Goal: Information Seeking & Learning: Learn about a topic

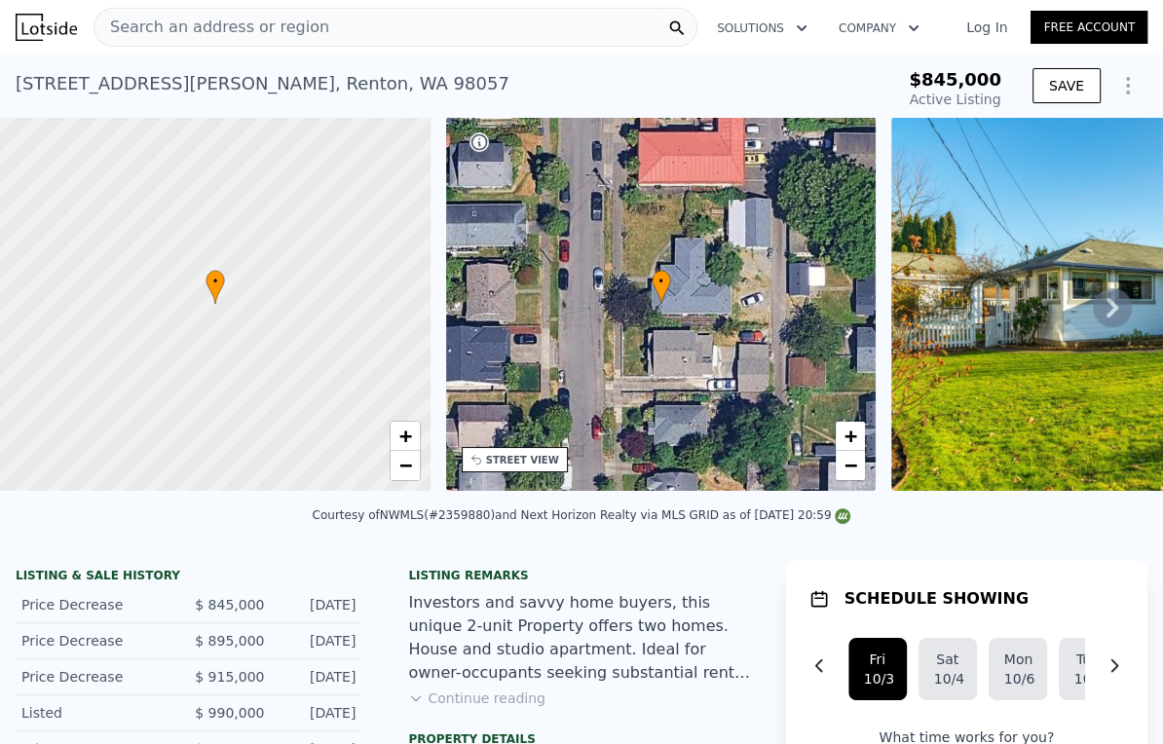
click at [351, 22] on div "Search an address or region" at bounding box center [396, 27] width 604 height 39
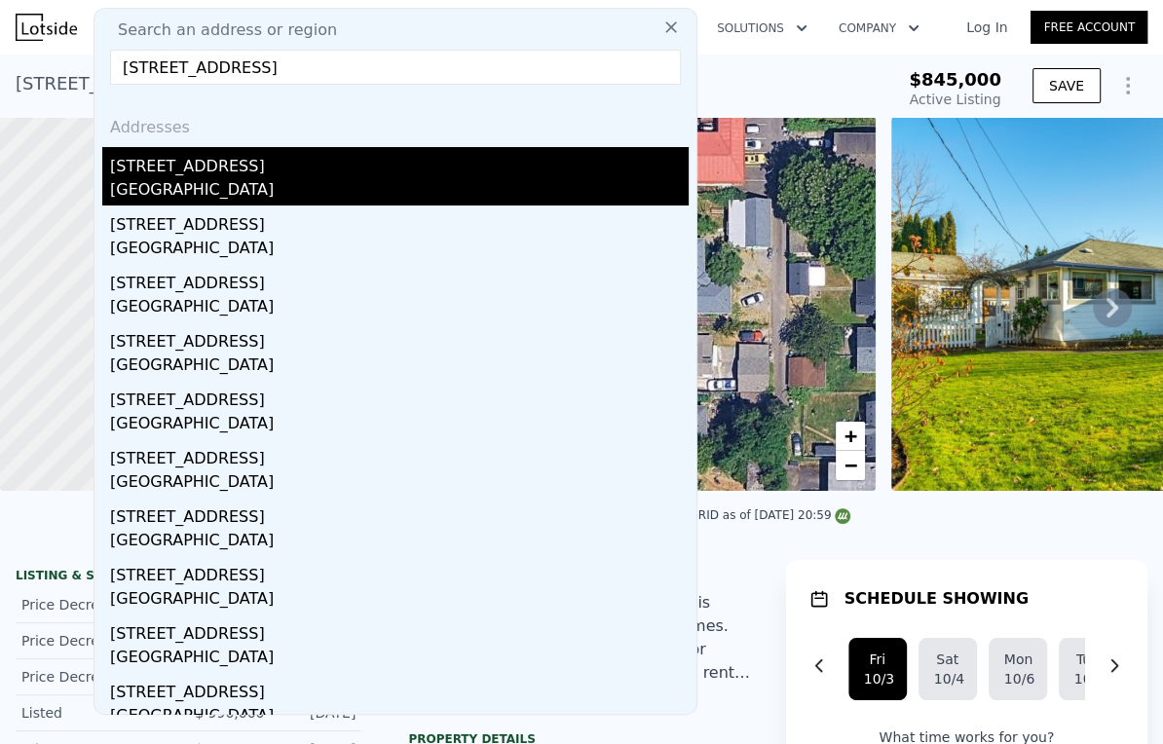
type input "[STREET_ADDRESS]"
click at [197, 176] on div "[STREET_ADDRESS]" at bounding box center [399, 162] width 579 height 31
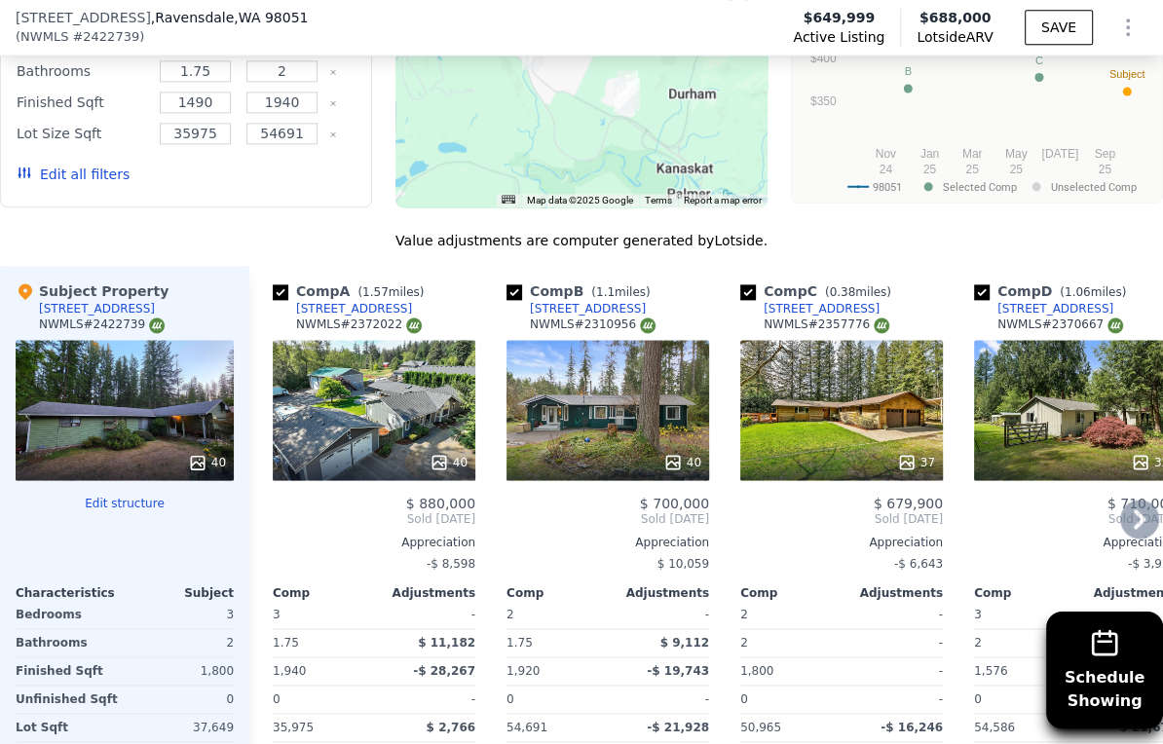
scroll to position [1940, 0]
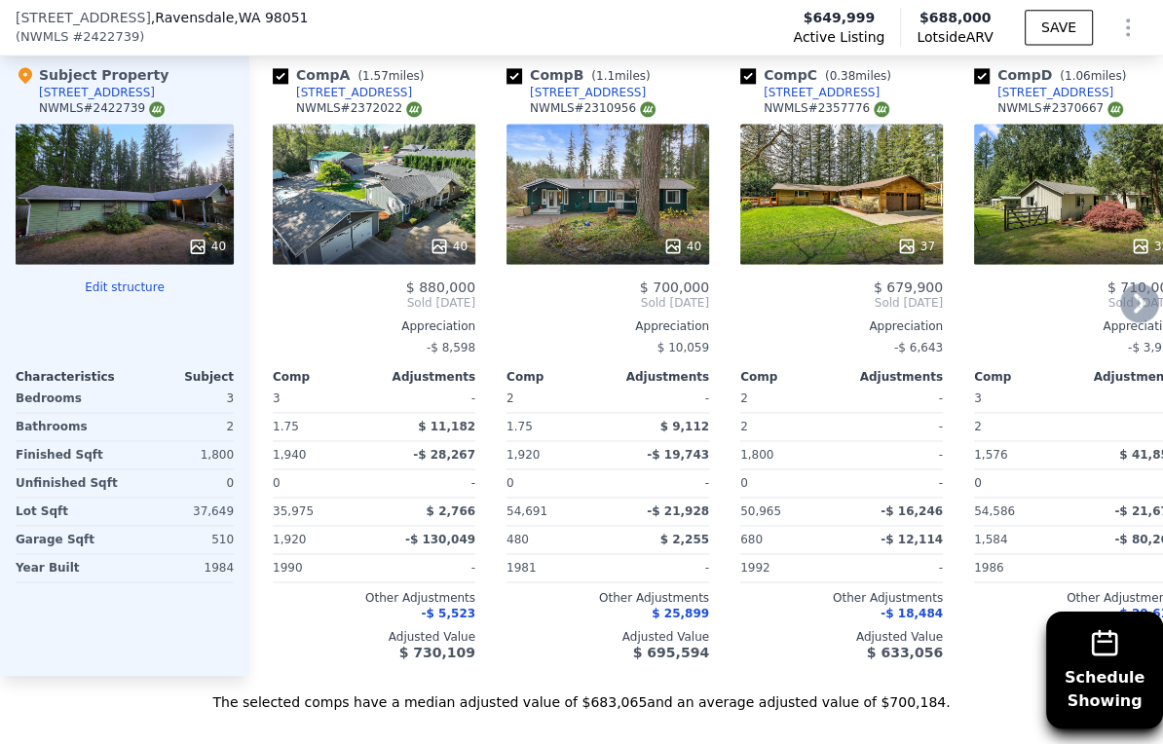
click at [360, 100] on div "[STREET_ADDRESS]" at bounding box center [354, 93] width 116 height 16
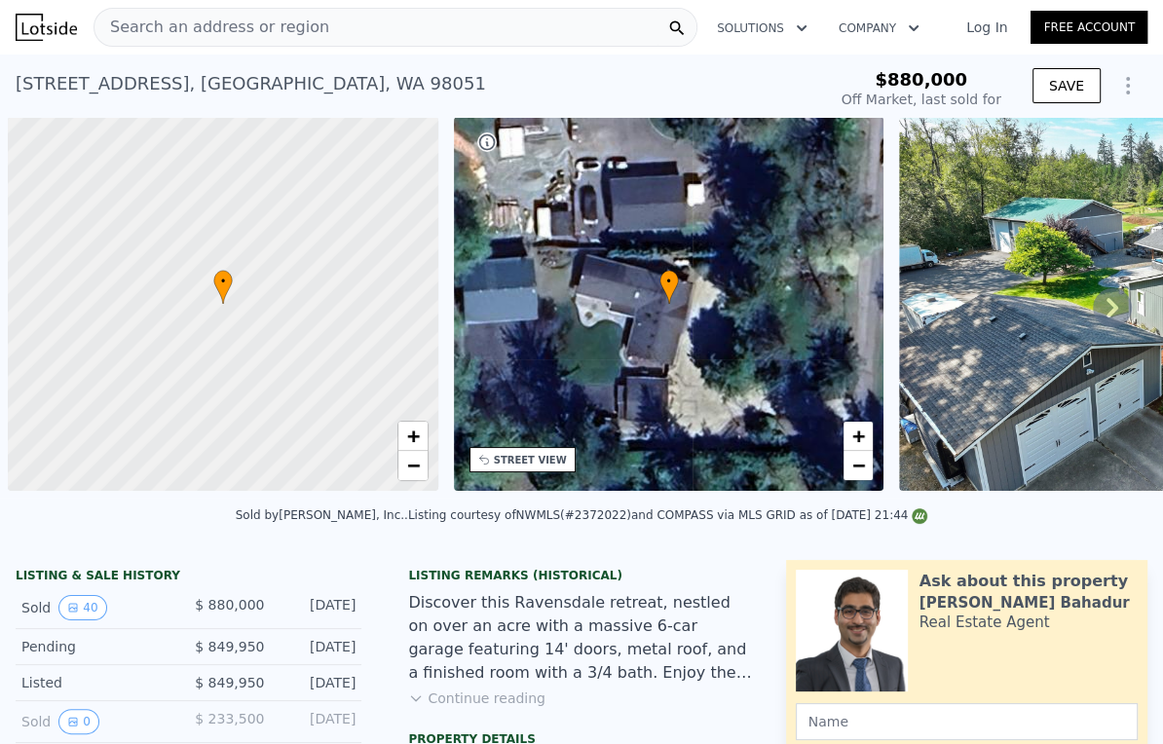
scroll to position [0, 8]
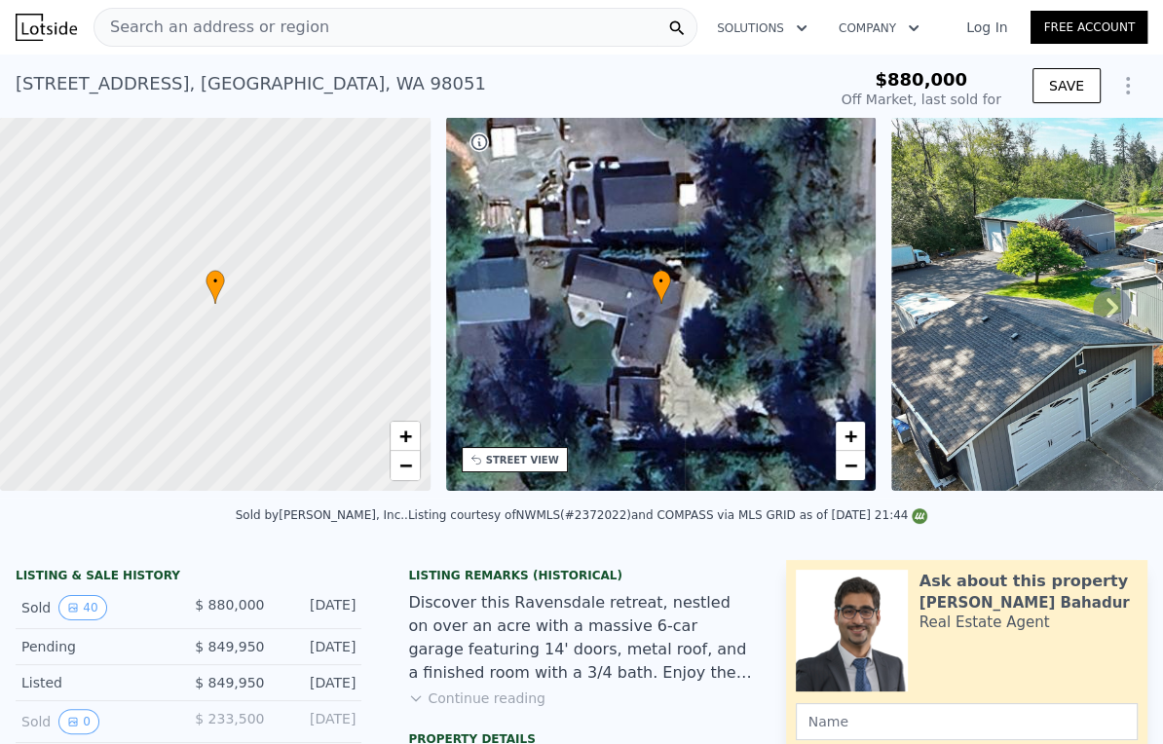
type input "$ 853,000"
type input "-$ 142,859"
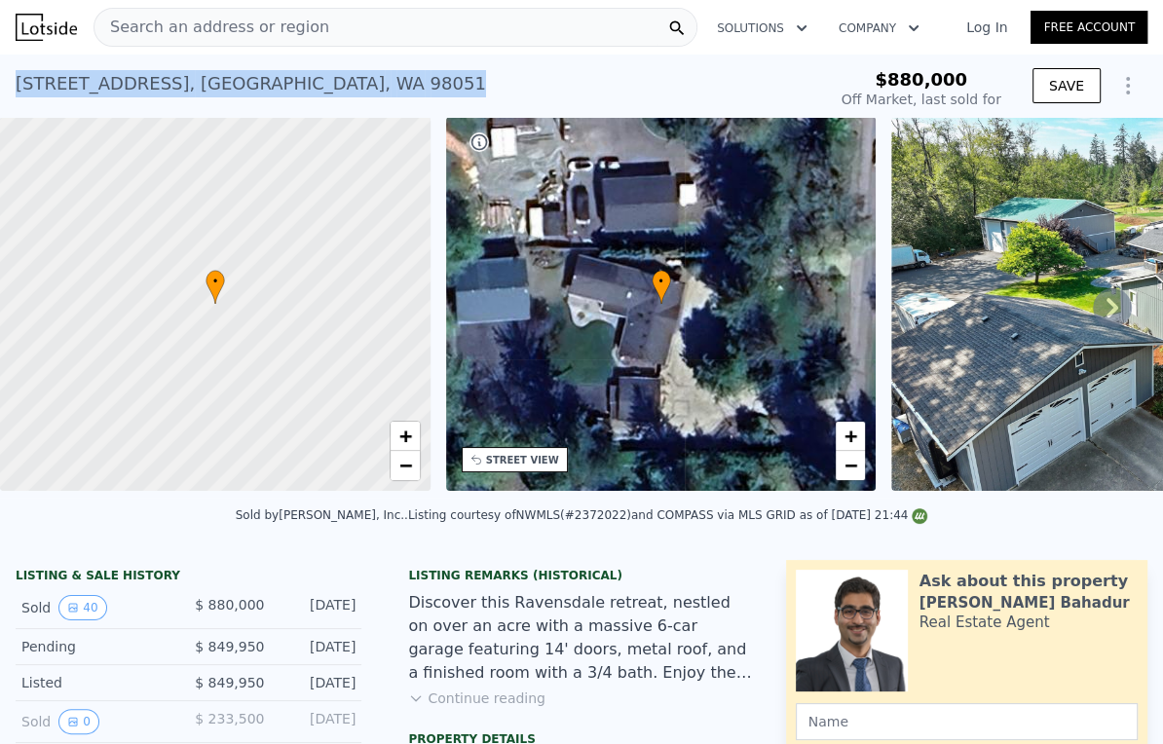
drag, startPoint x: 16, startPoint y: 84, endPoint x: 436, endPoint y: 87, distance: 420.8
click at [436, 87] on div "29701 322nd Ave SE , King County , WA 98051 Sold Jun 2025 for $880k" at bounding box center [417, 89] width 803 height 55
